Goal: Find specific page/section: Find specific page/section

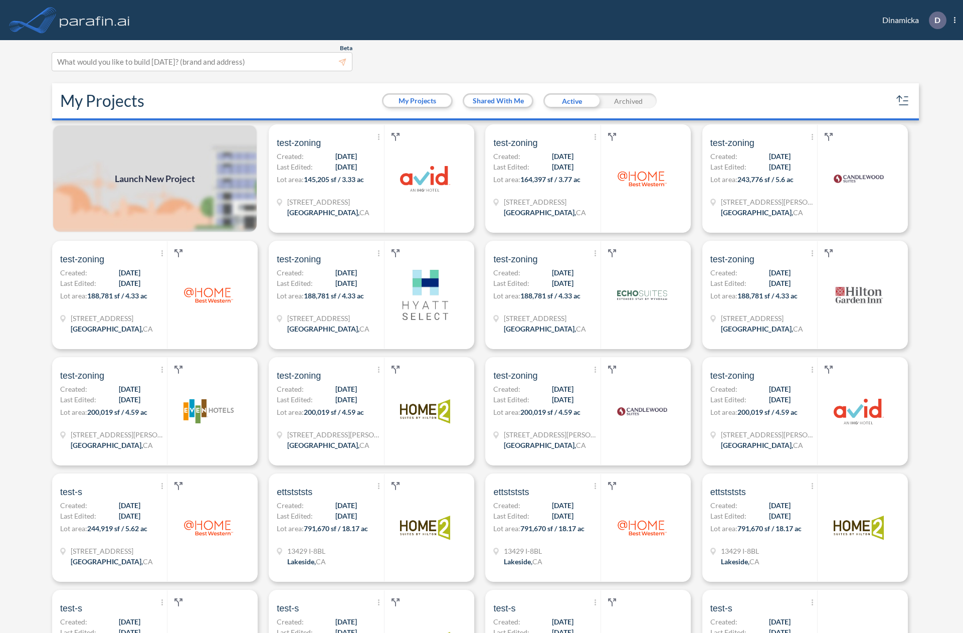
click at [353, 96] on div "My Projects My Projects Shared With Me Active Archived" at bounding box center [485, 101] width 867 height 37
click at [333, 182] on span "145,205 sf / 3.33 ac" at bounding box center [334, 180] width 60 height 9
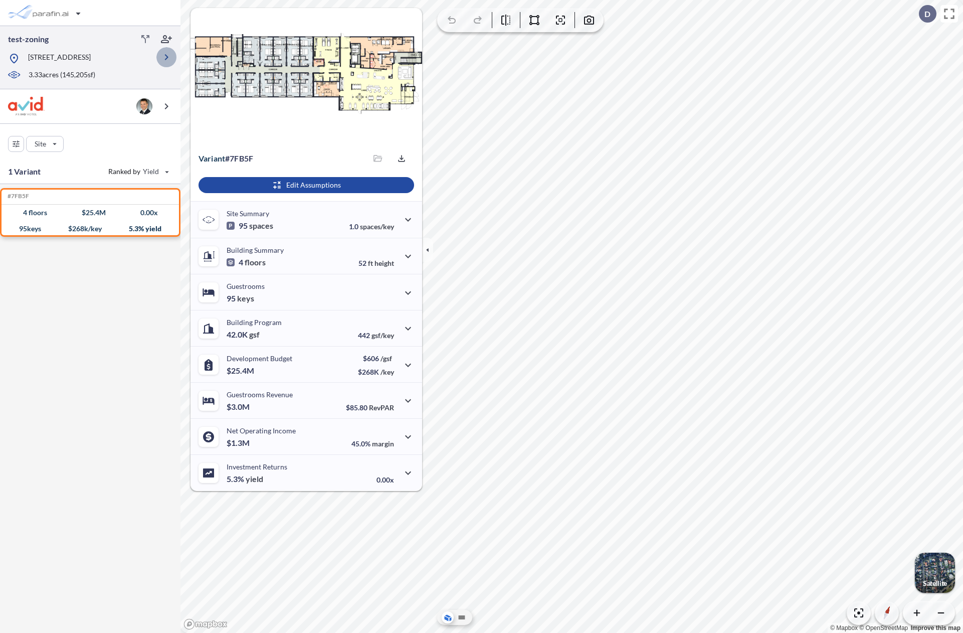
click at [164, 59] on icon "button" at bounding box center [166, 57] width 12 height 12
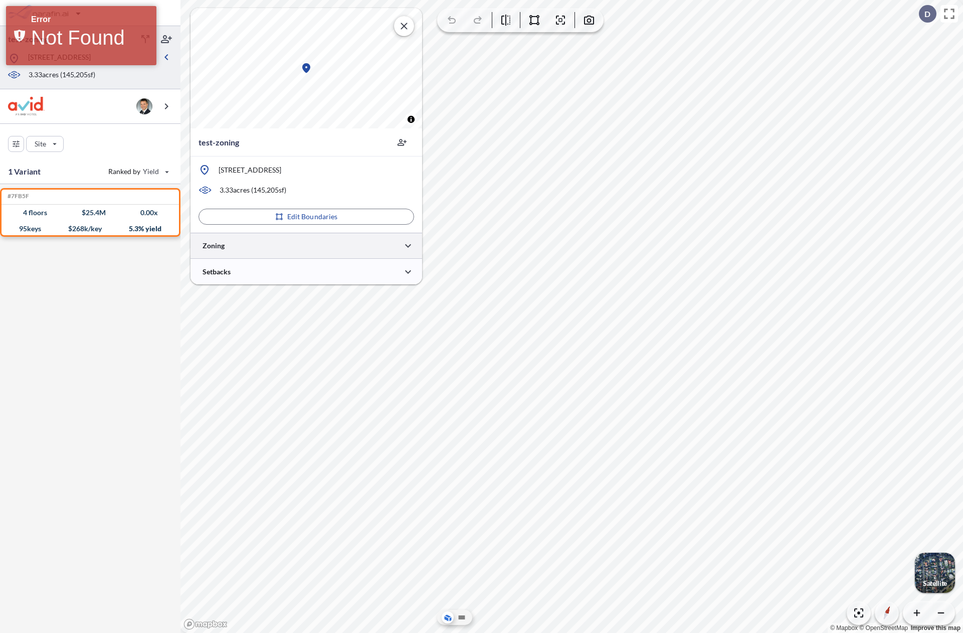
click at [351, 243] on div at bounding box center [307, 246] width 232 height 26
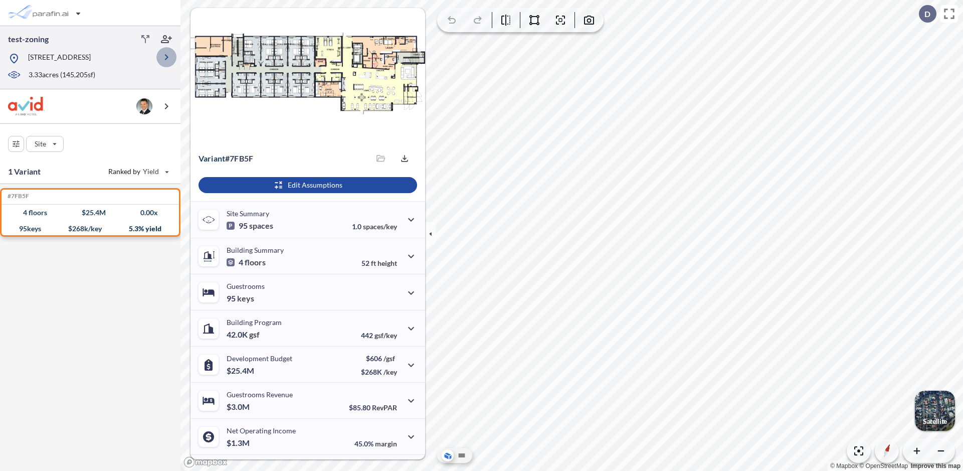
click at [163, 60] on icon "button" at bounding box center [166, 57] width 12 height 12
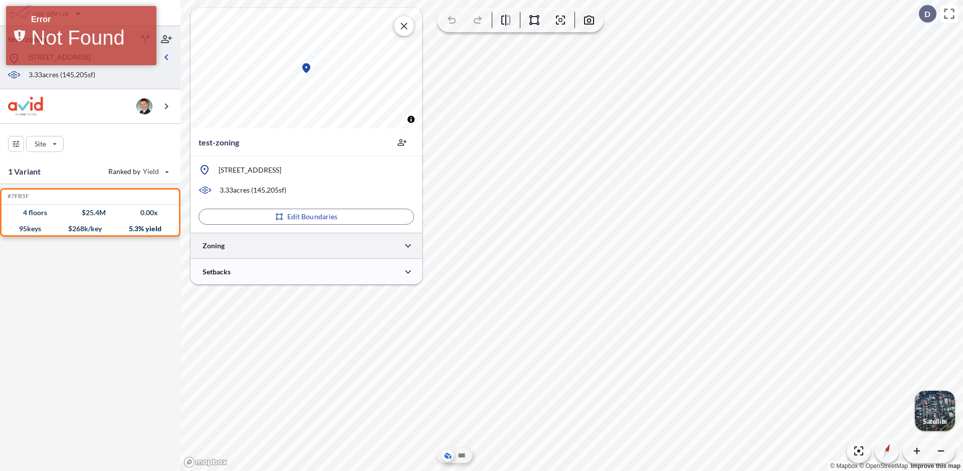
click at [323, 254] on div at bounding box center [307, 246] width 232 height 26
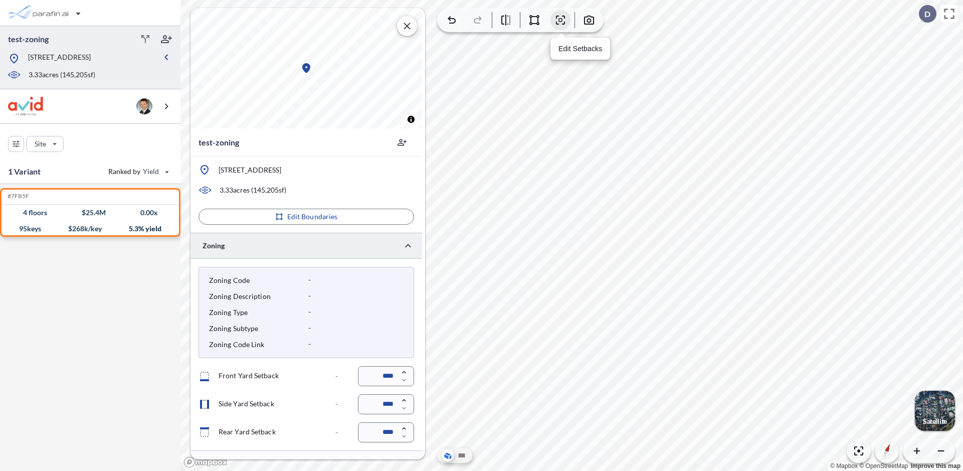
click at [561, 23] on icon "button" at bounding box center [561, 20] width 12 height 12
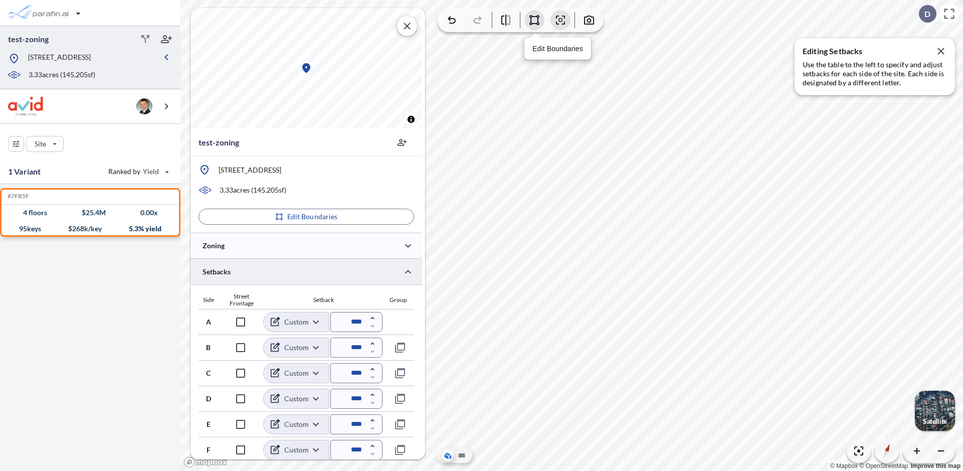
click at [537, 22] on icon "button" at bounding box center [535, 20] width 12 height 12
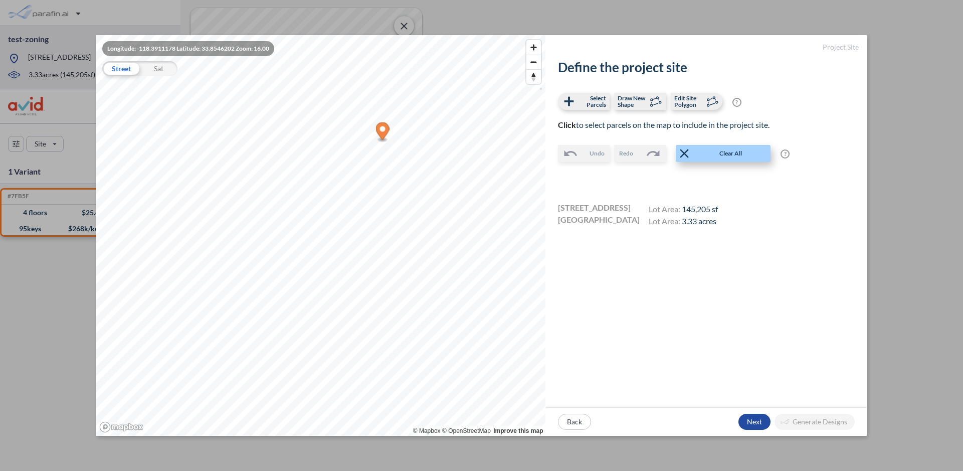
drag, startPoint x: 707, startPoint y: 153, endPoint x: 693, endPoint y: 154, distance: 14.1
click at [707, 153] on span "Clear All" at bounding box center [731, 153] width 78 height 10
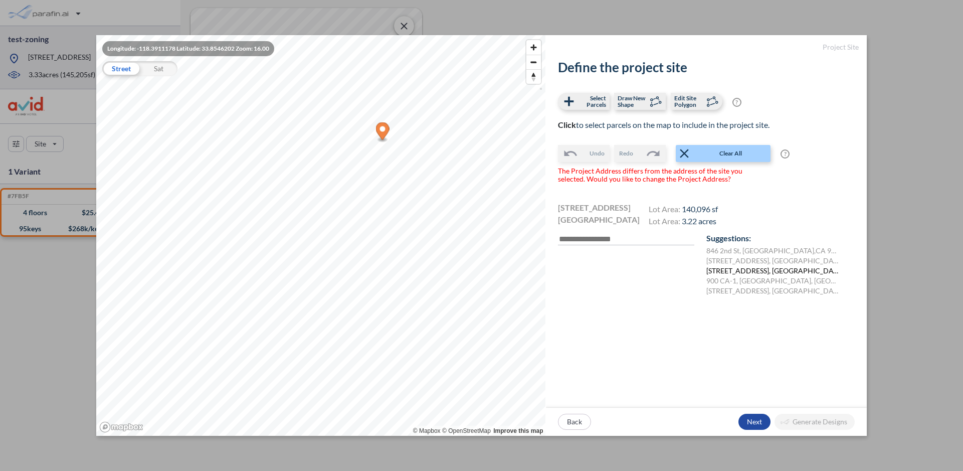
click at [754, 271] on label "[STREET_ADDRESS], [GEOGRAPHIC_DATA]" at bounding box center [774, 271] width 134 height 10
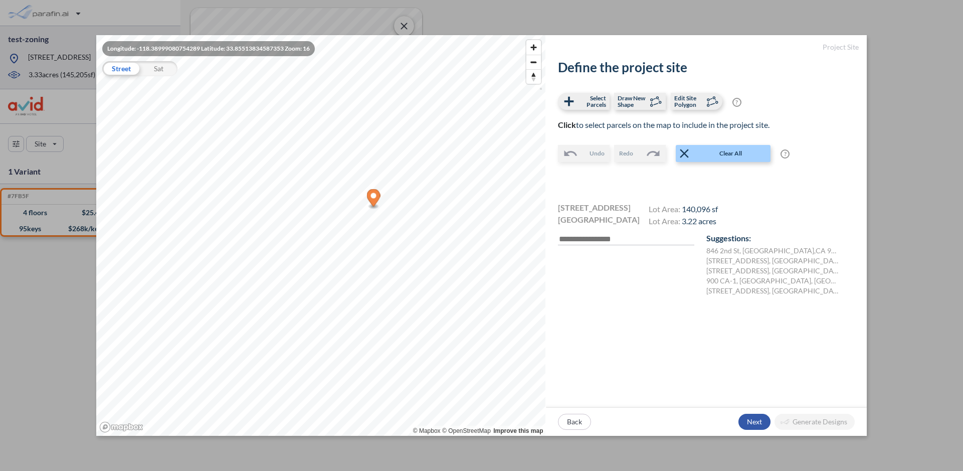
click at [753, 421] on div "button" at bounding box center [755, 422] width 32 height 16
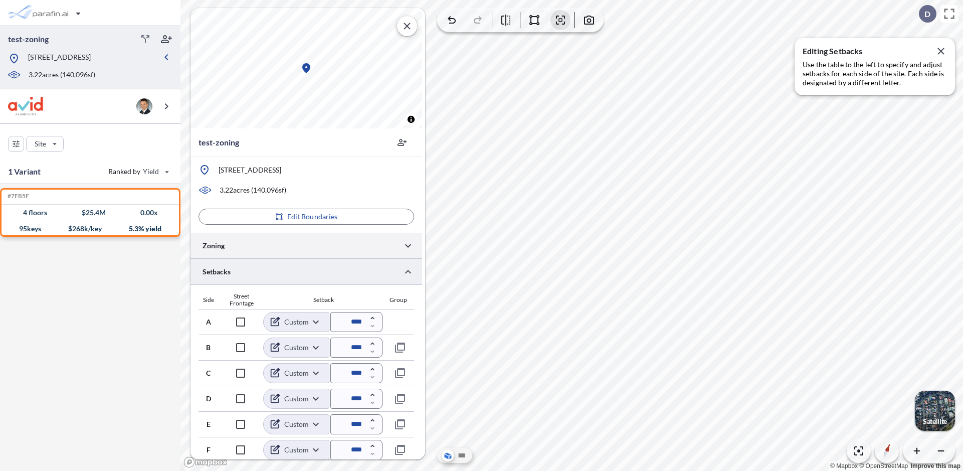
click at [314, 245] on div at bounding box center [307, 246] width 232 height 26
